Goal: Check status: Check status

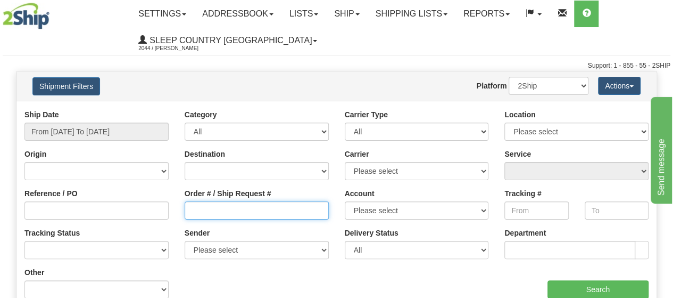
click at [272, 214] on input "Order # / Ship Request #" at bounding box center [257, 210] width 144 height 18
paste input "5900I145379"
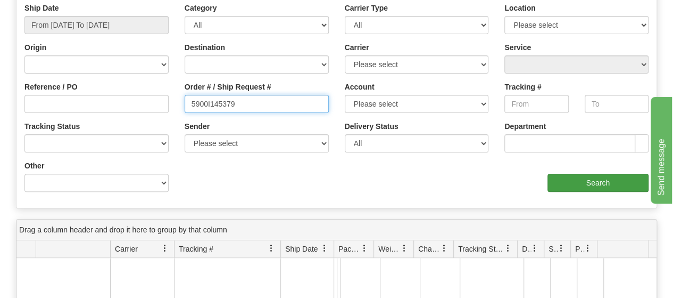
type input "5900I145379"
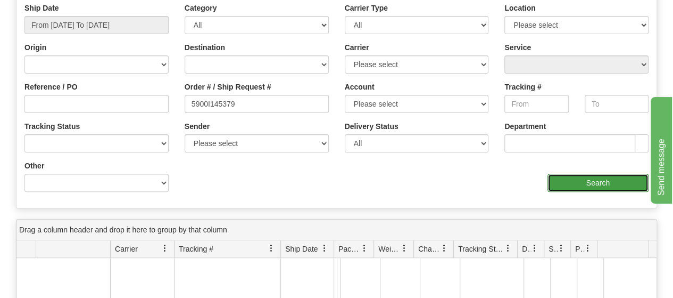
click at [589, 184] on input "Search" at bounding box center [599, 183] width 102 height 18
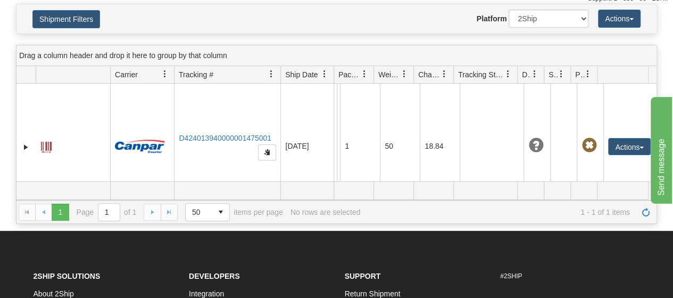
scroll to position [53, 0]
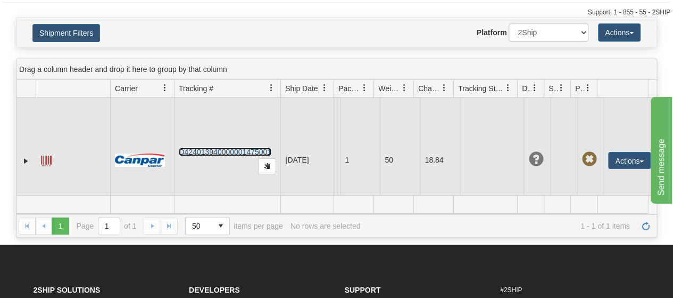
click at [218, 151] on link "D424013940000001475001" at bounding box center [225, 151] width 93 height 9
click at [206, 151] on link "D424013940000001475001" at bounding box center [225, 151] width 93 height 9
click at [44, 159] on span at bounding box center [46, 160] width 11 height 11
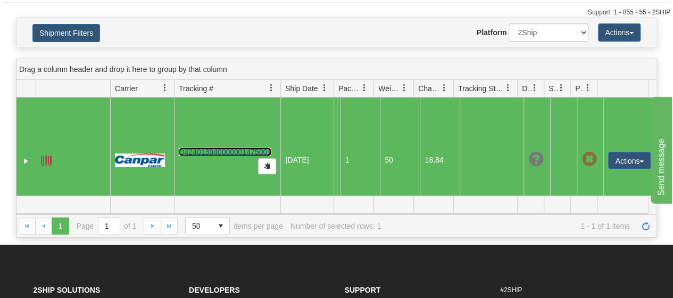
drag, startPoint x: 196, startPoint y: 151, endPoint x: 188, endPoint y: 168, distance: 19.1
click at [188, 169] on td "D424013940000001475001" at bounding box center [227, 159] width 106 height 125
click at [633, 162] on button "Actions" at bounding box center [630, 160] width 43 height 17
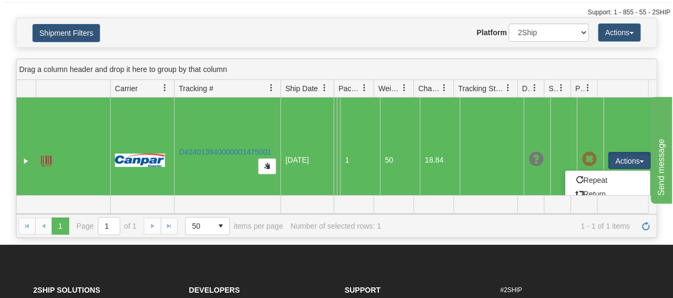
click at [481, 293] on li "Support" at bounding box center [415, 290] width 140 height 18
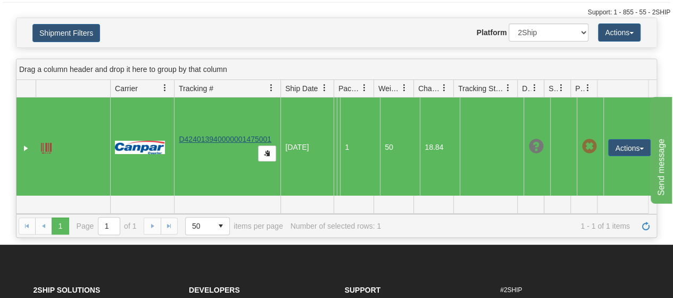
scroll to position [0, 0]
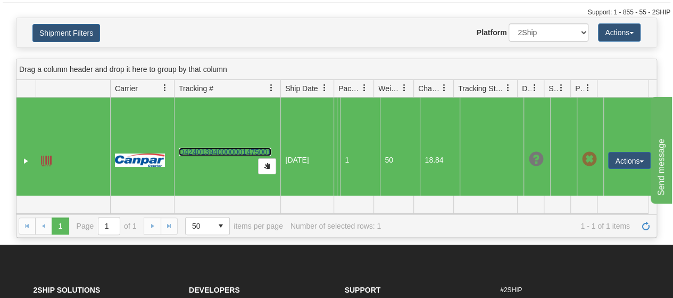
click at [212, 151] on link "D424013940000001475001" at bounding box center [225, 151] width 93 height 9
drag, startPoint x: 220, startPoint y: 151, endPoint x: 525, endPoint y: 195, distance: 308.3
click at [540, 221] on span "1 - 1 of 1 items" at bounding box center [510, 225] width 242 height 9
click at [460, 59] on div "Drag a column header and drop it here to group by that column" at bounding box center [337, 69] width 640 height 21
click at [466, 127] on td at bounding box center [492, 159] width 64 height 125
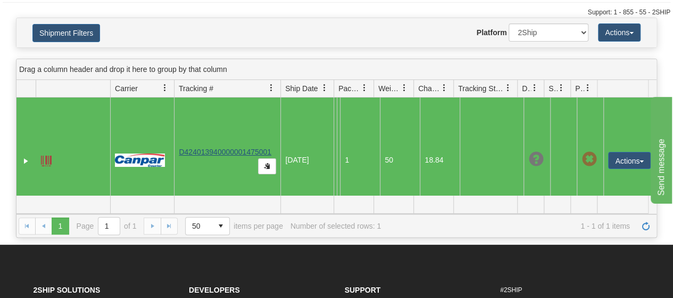
drag, startPoint x: 272, startPoint y: 150, endPoint x: 194, endPoint y: 150, distance: 77.7
click at [194, 150] on td "D424013940000001475001" at bounding box center [227, 159] width 106 height 125
drag, startPoint x: 194, startPoint y: 150, endPoint x: 92, endPoint y: 116, distance: 107.8
click at [92, 116] on td at bounding box center [73, 159] width 75 height 125
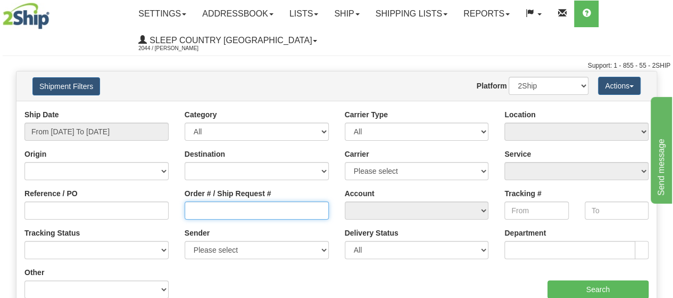
click at [235, 206] on input "Order # / Ship Request #" at bounding box center [257, 210] width 144 height 18
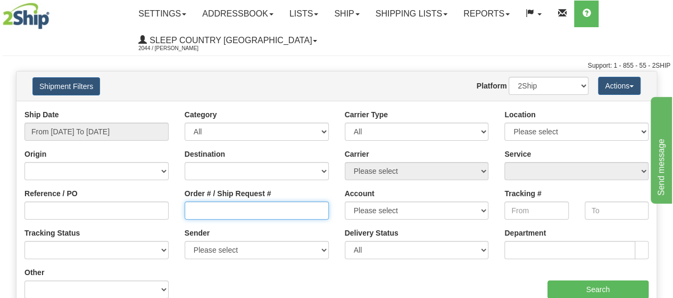
paste input "5900I145379"
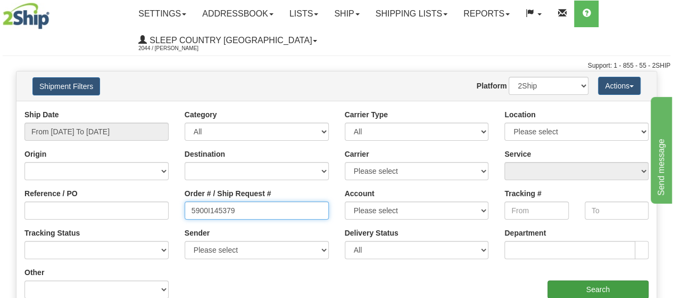
type input "5900I145379"
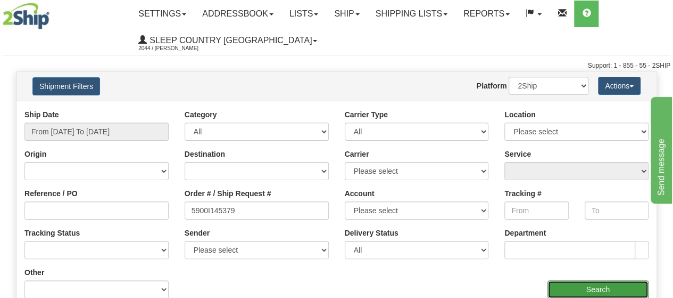
click at [594, 285] on input "Search" at bounding box center [599, 289] width 102 height 18
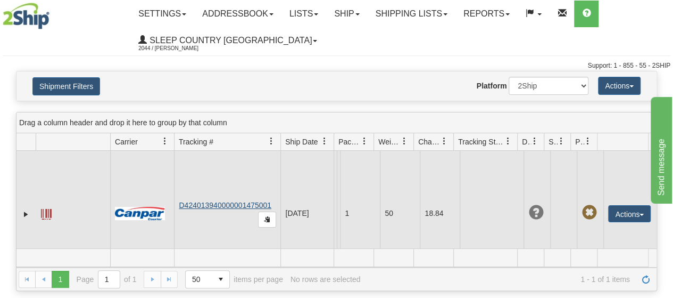
drag, startPoint x: 274, startPoint y: 205, endPoint x: 195, endPoint y: 206, distance: 78.3
click at [195, 206] on td "D424013940000001475001" at bounding box center [227, 213] width 106 height 125
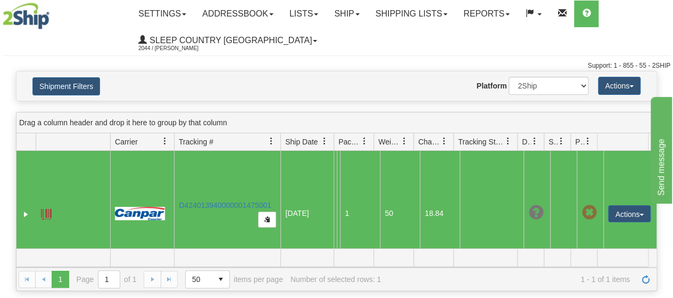
click at [279, 97] on div "Shipment Filters Website Agent Nothing selected Client User Platform 2Ship Impo…" at bounding box center [337, 85] width 640 height 29
drag, startPoint x: 230, startPoint y: 203, endPoint x: 202, endPoint y: 225, distance: 34.9
click at [202, 225] on td "D424013940000001475001" at bounding box center [227, 213] width 106 height 125
drag, startPoint x: 178, startPoint y: 205, endPoint x: 284, endPoint y: 210, distance: 106.6
click at [284, 210] on tr "31719683 2044 D424013940000001475001 [DATE] [DATE] 09:56:49 AM Sleep Country [G…" at bounding box center [337, 213] width 640 height 125
